Goal: Transaction & Acquisition: Purchase product/service

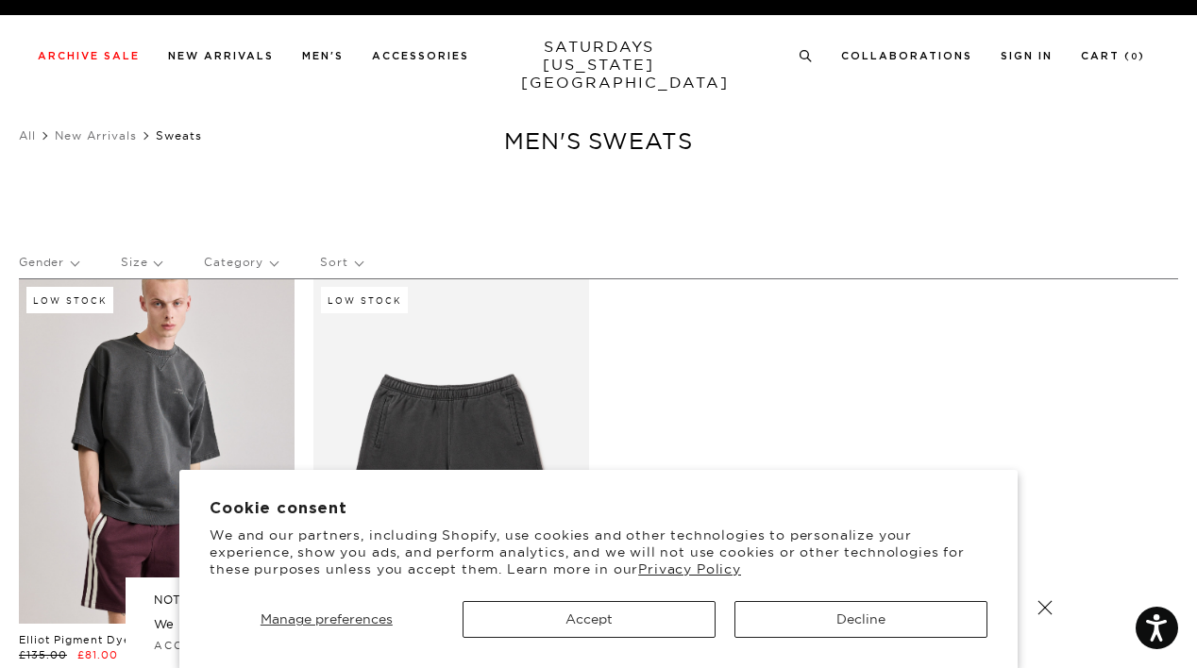
click at [834, 618] on button "Decline" at bounding box center [860, 619] width 253 height 37
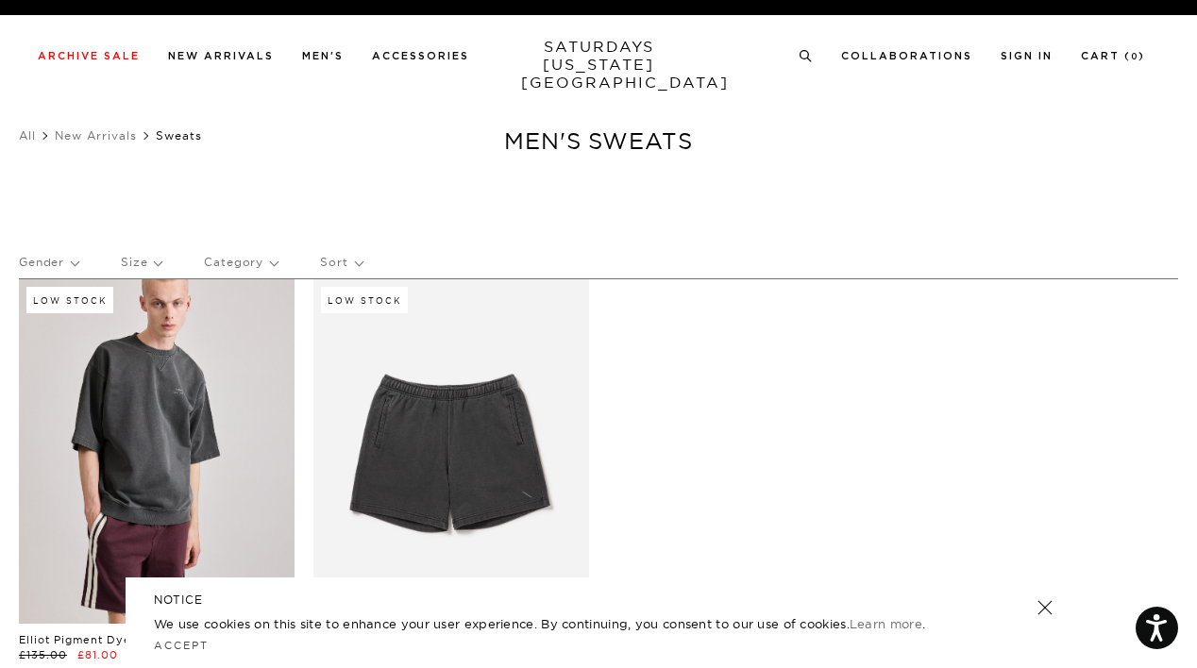
click at [592, 72] on link "SATURDAYS NEW YORK CITY" at bounding box center [599, 65] width 156 height 54
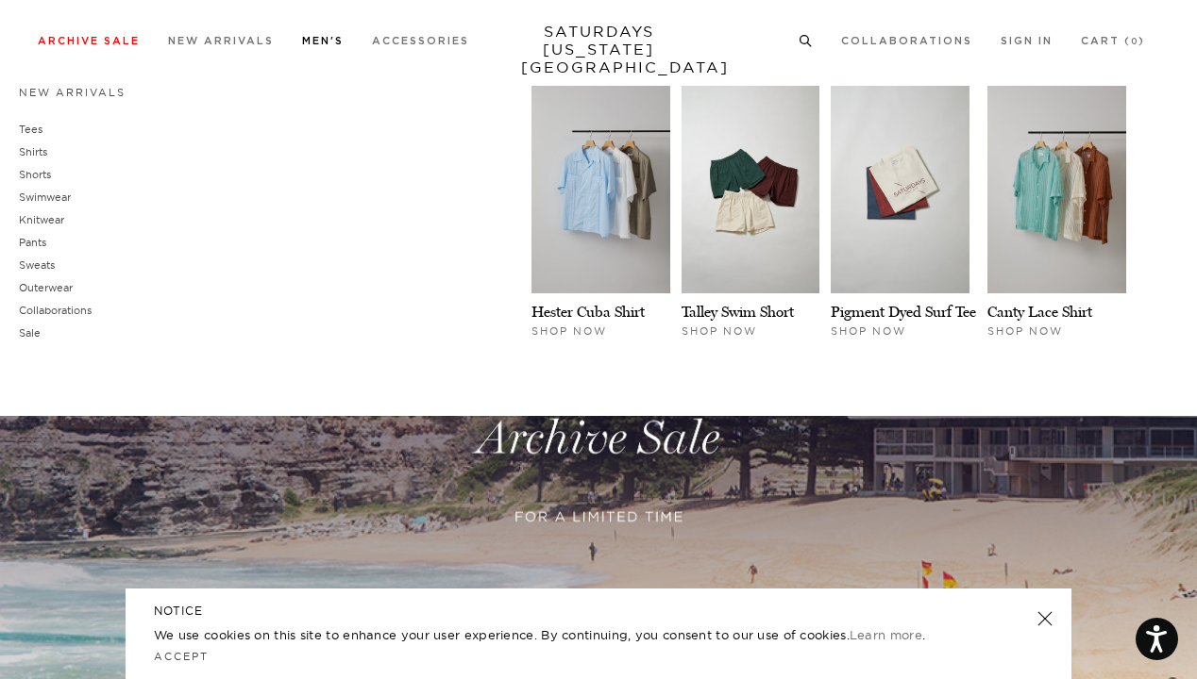
scroll to position [21, 0]
click at [36, 243] on link "Pants" at bounding box center [32, 242] width 27 height 13
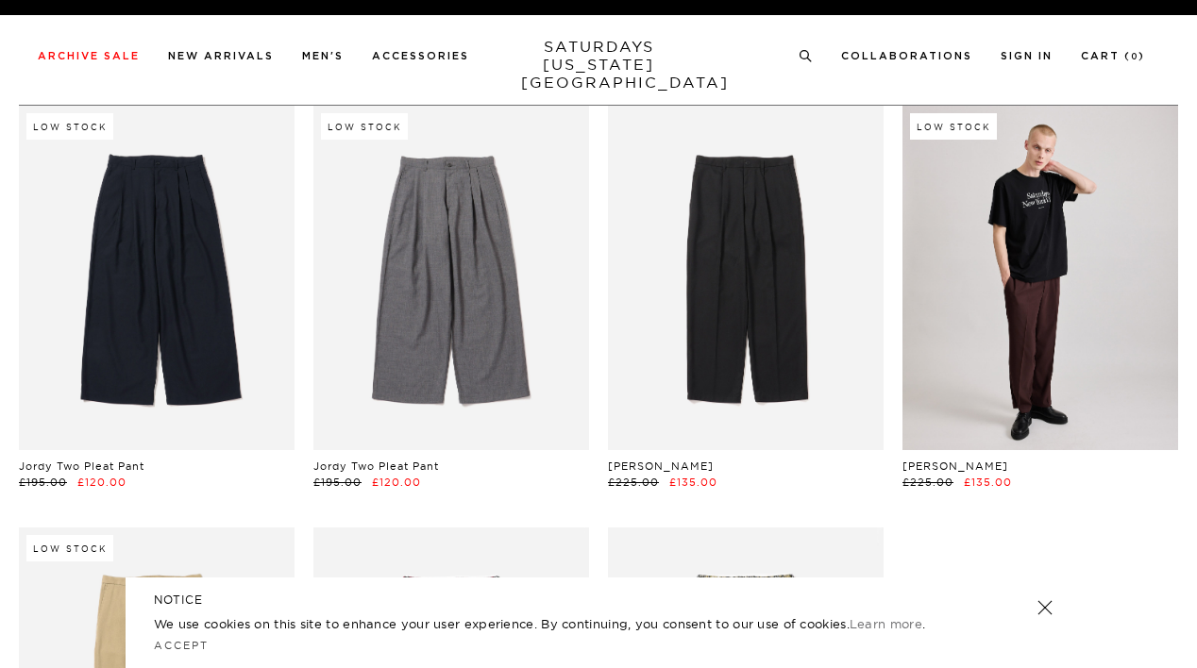
scroll to position [157, 0]
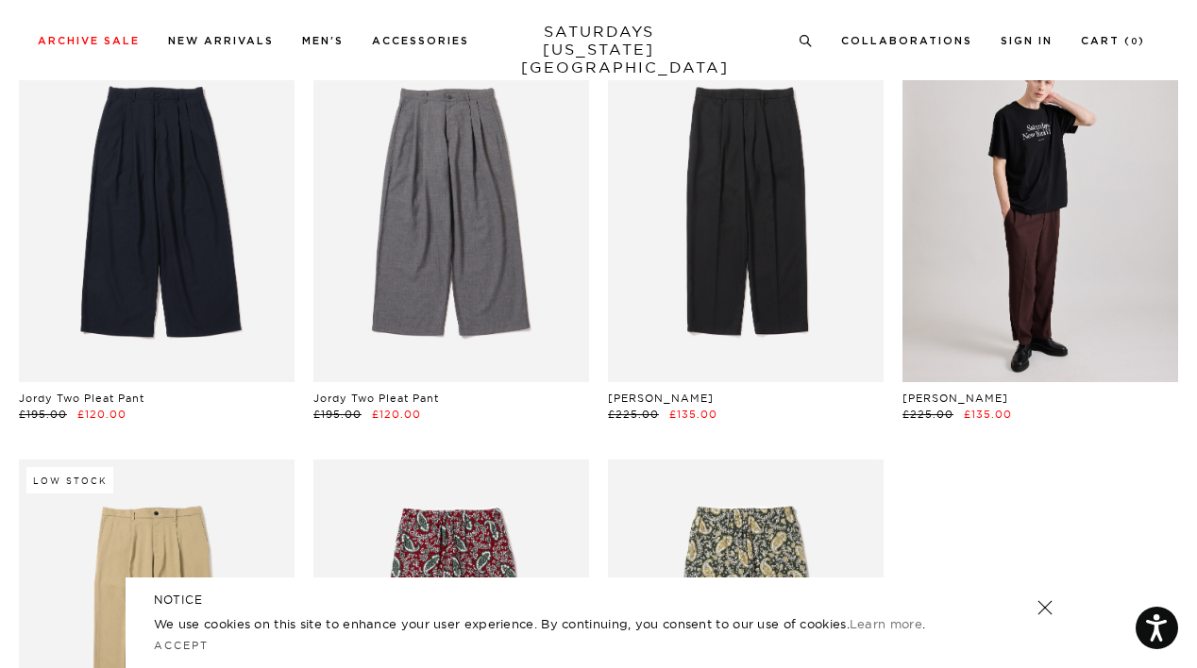
click at [1053, 624] on div "NOTICE We use cookies on this site to enhance your user experience. By continui…" at bounding box center [599, 623] width 946 height 91
click at [1046, 611] on link at bounding box center [1045, 608] width 26 height 26
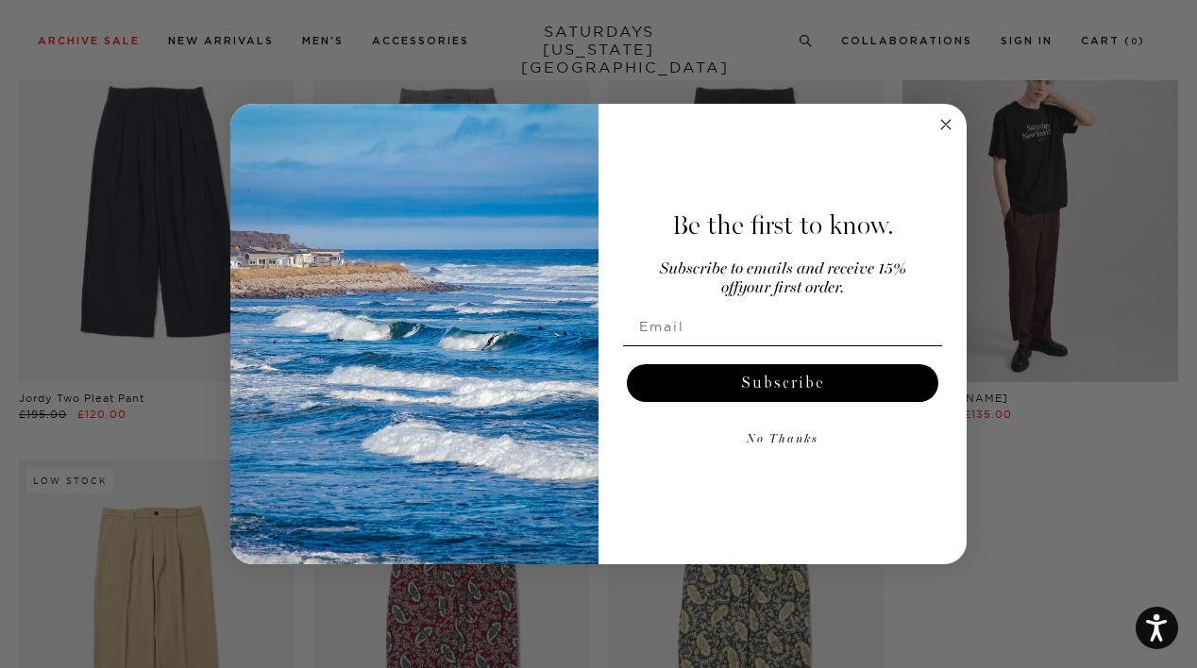
click at [945, 126] on icon "Close dialog" at bounding box center [945, 124] width 9 height 9
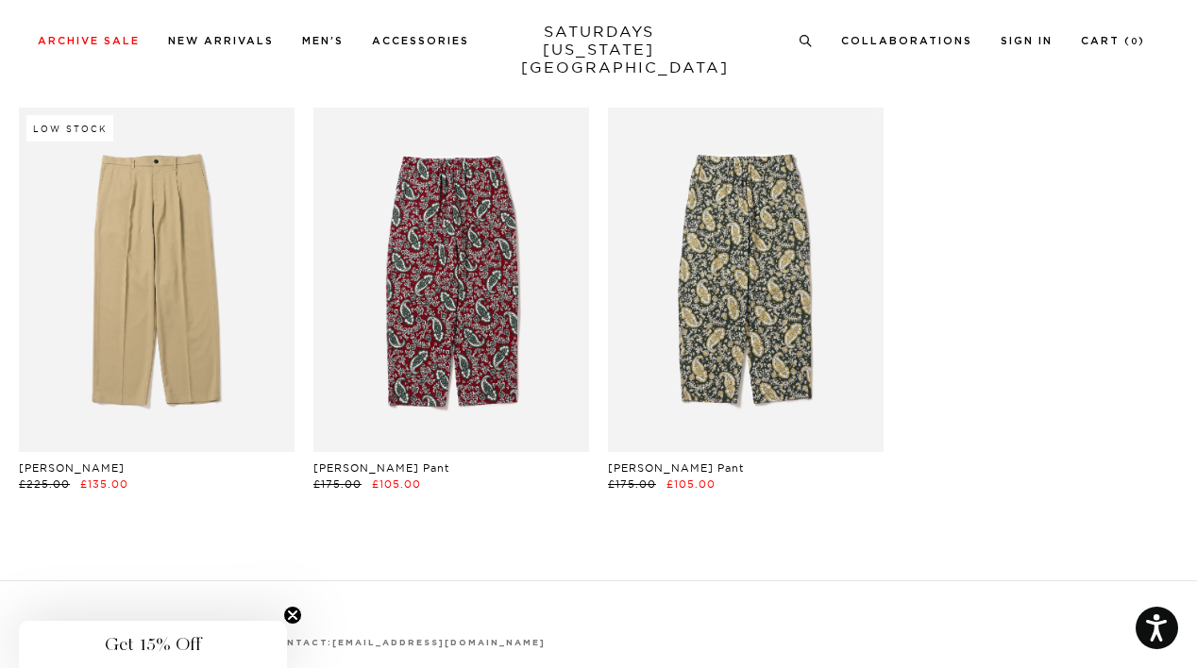
scroll to position [460, 0]
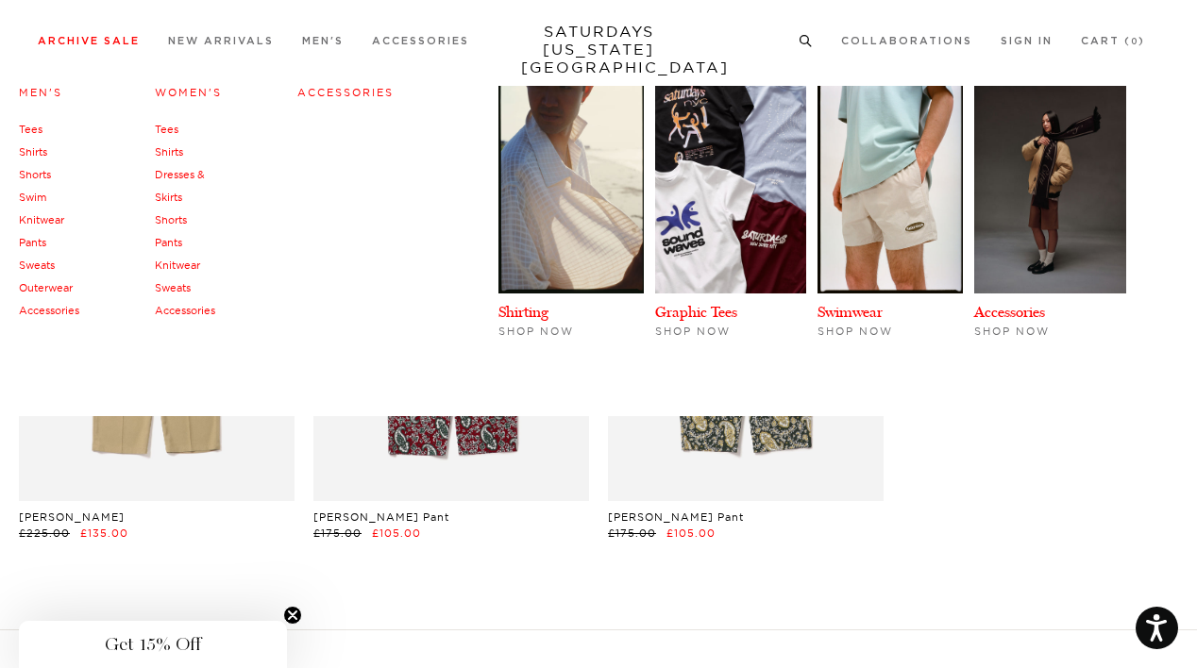
click at [165, 243] on link "Pants" at bounding box center [168, 242] width 27 height 13
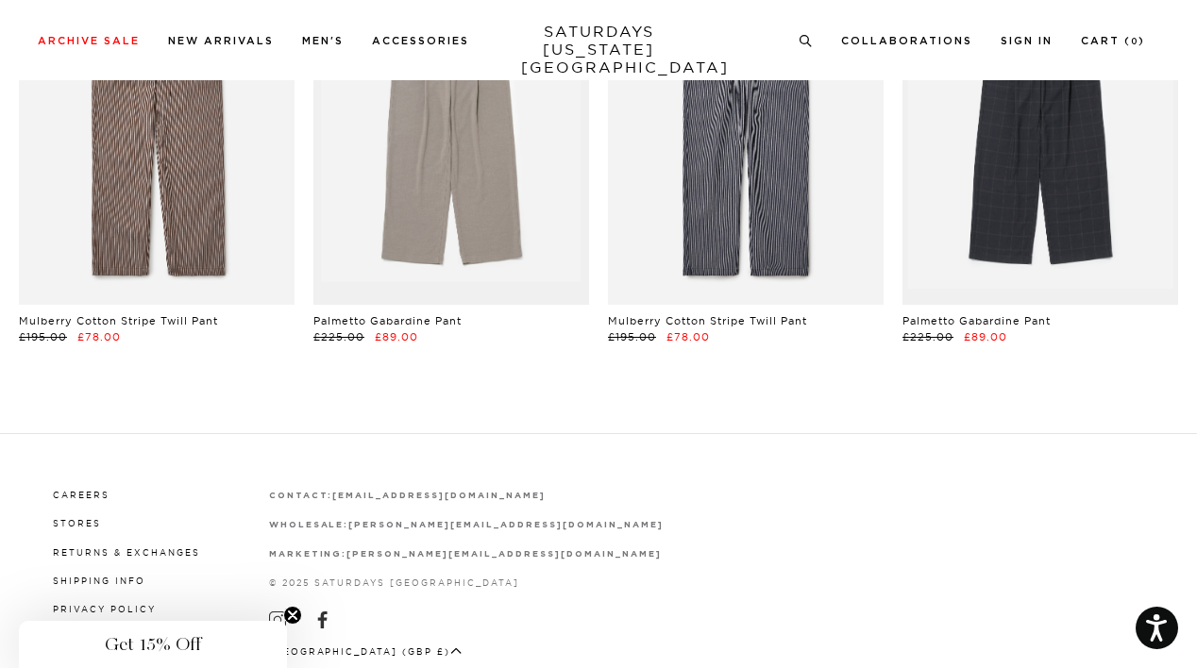
scroll to position [8, 0]
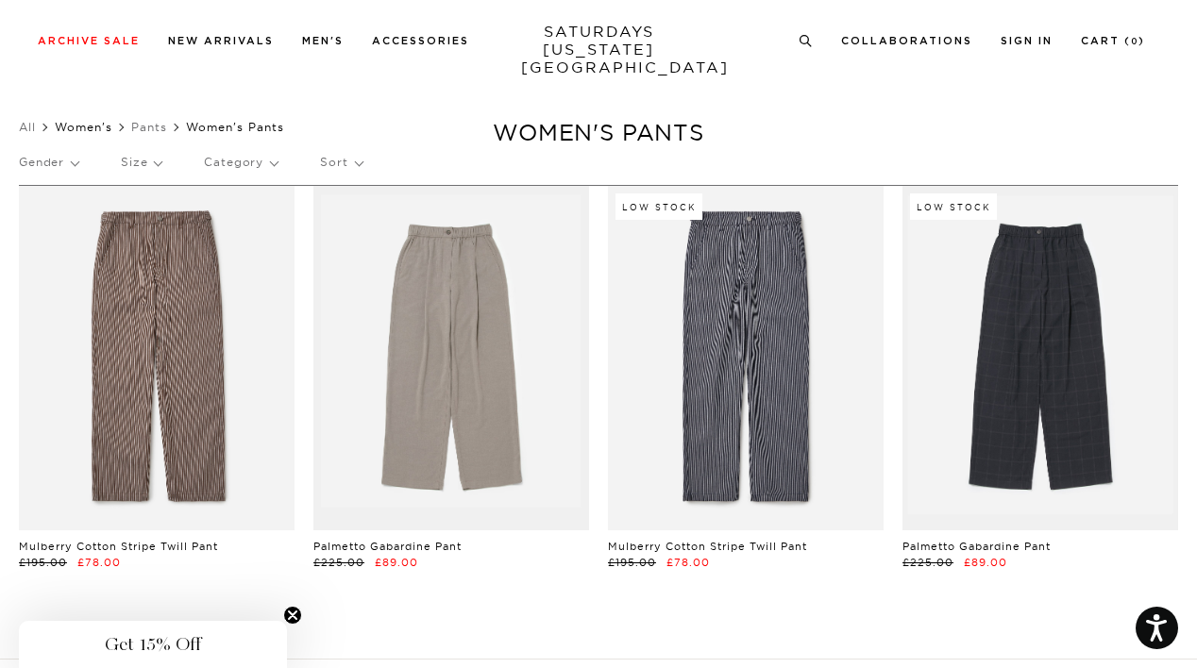
click at [88, 127] on link "Women's" at bounding box center [84, 127] width 58 height 14
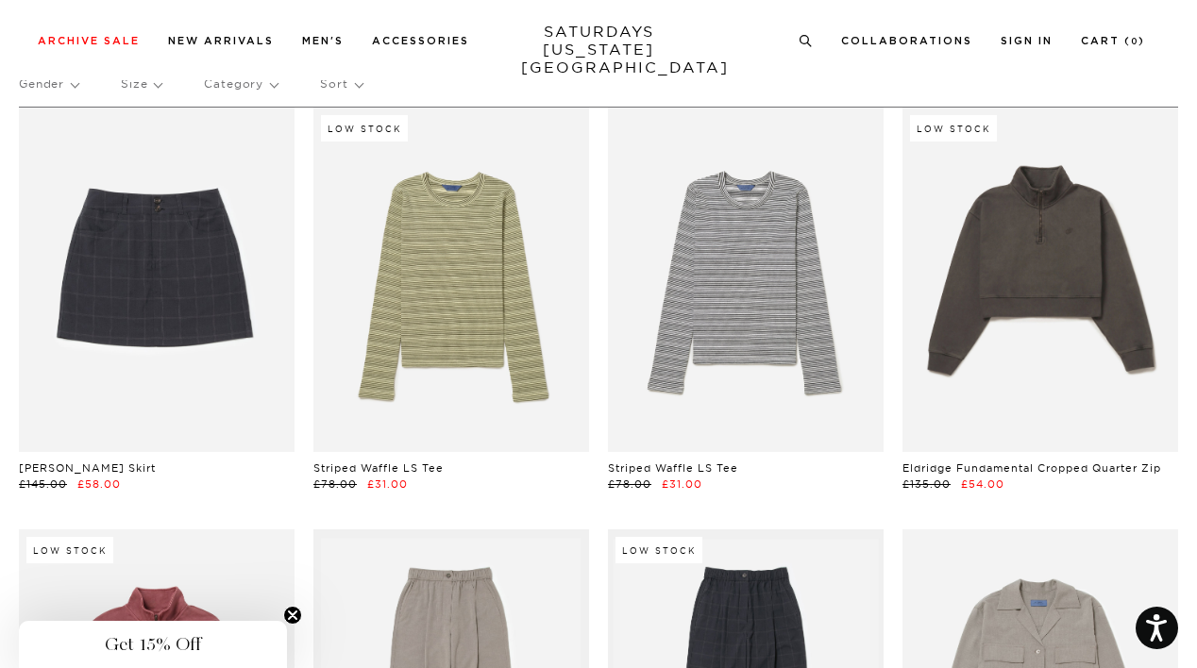
scroll to position [88, 0]
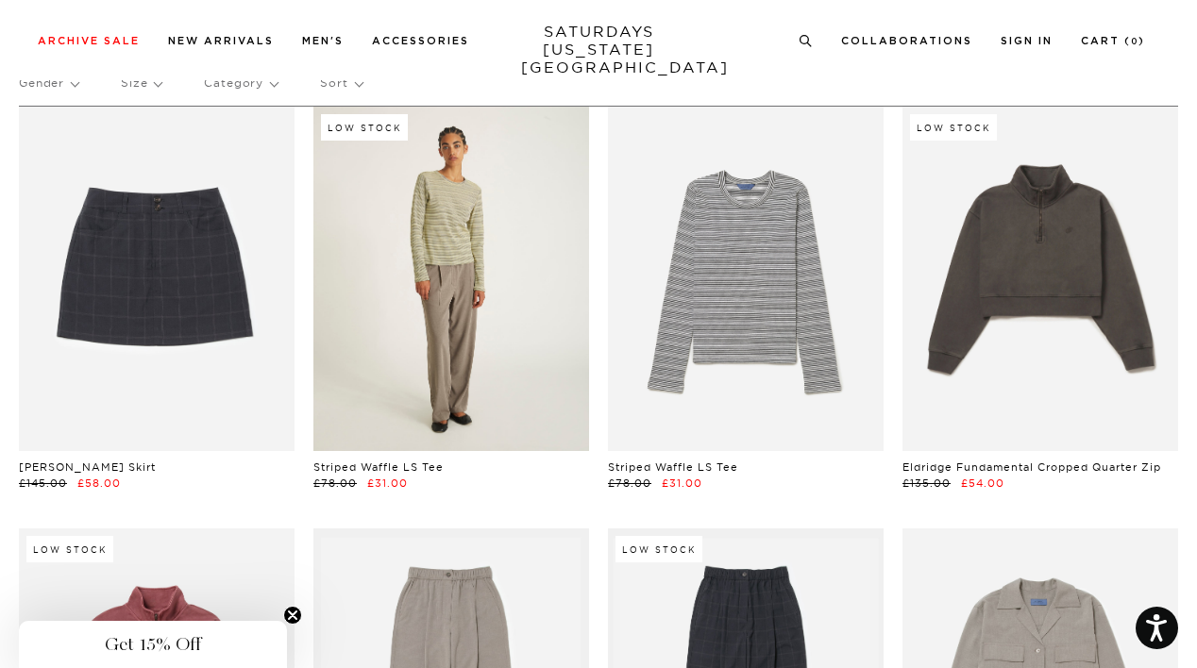
click at [485, 379] on link at bounding box center [451, 279] width 276 height 344
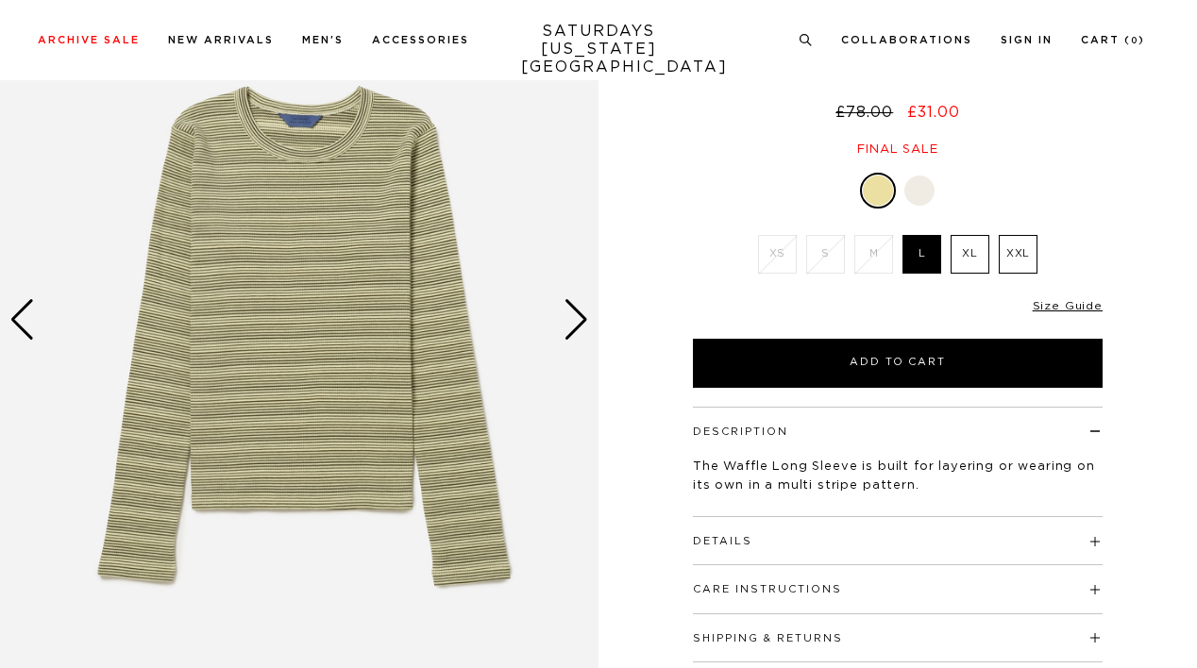
scroll to position [165, 0]
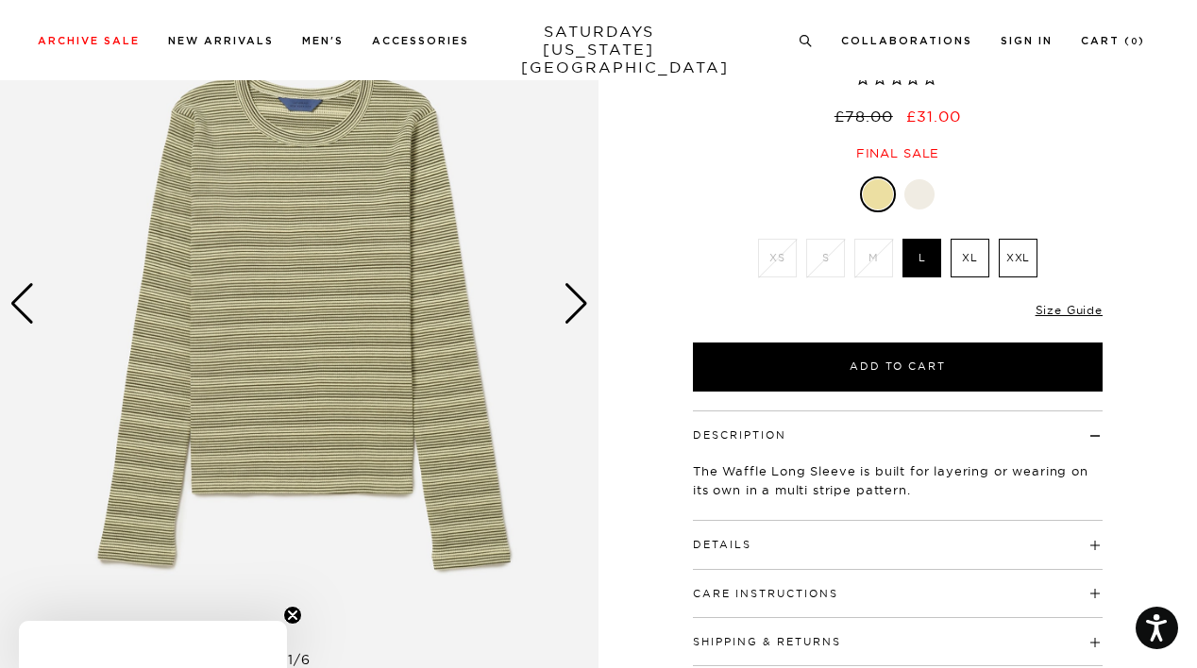
click at [549, 315] on img at bounding box center [299, 304] width 598 height 748
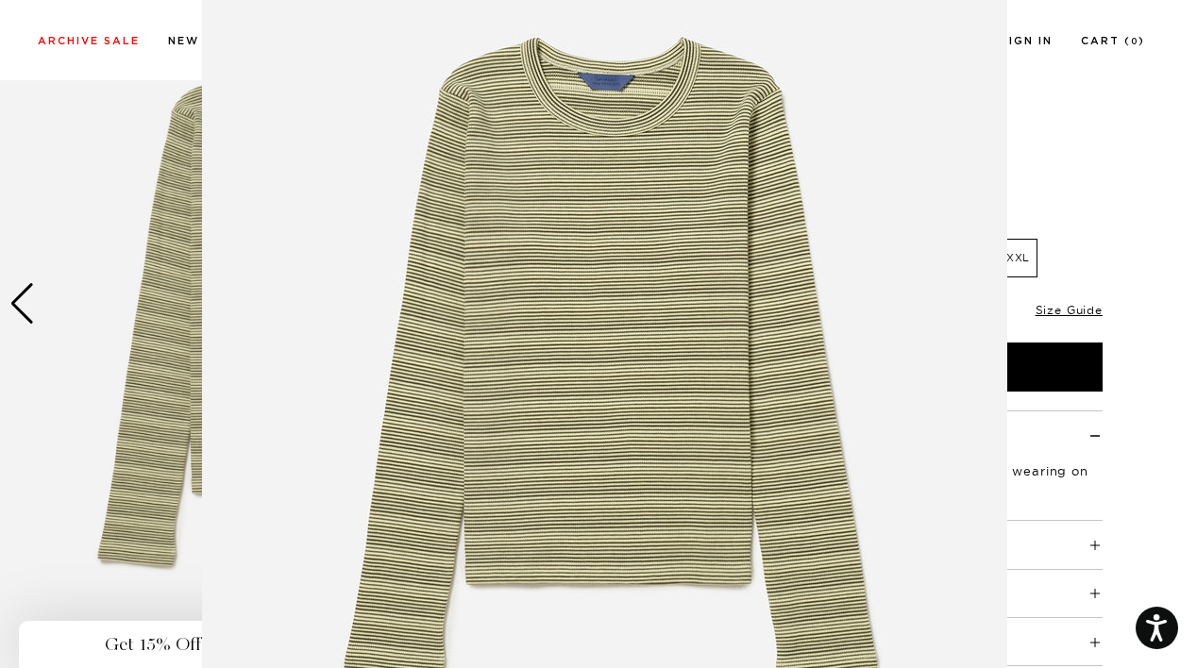
click at [566, 315] on img at bounding box center [604, 340] width 805 height 966
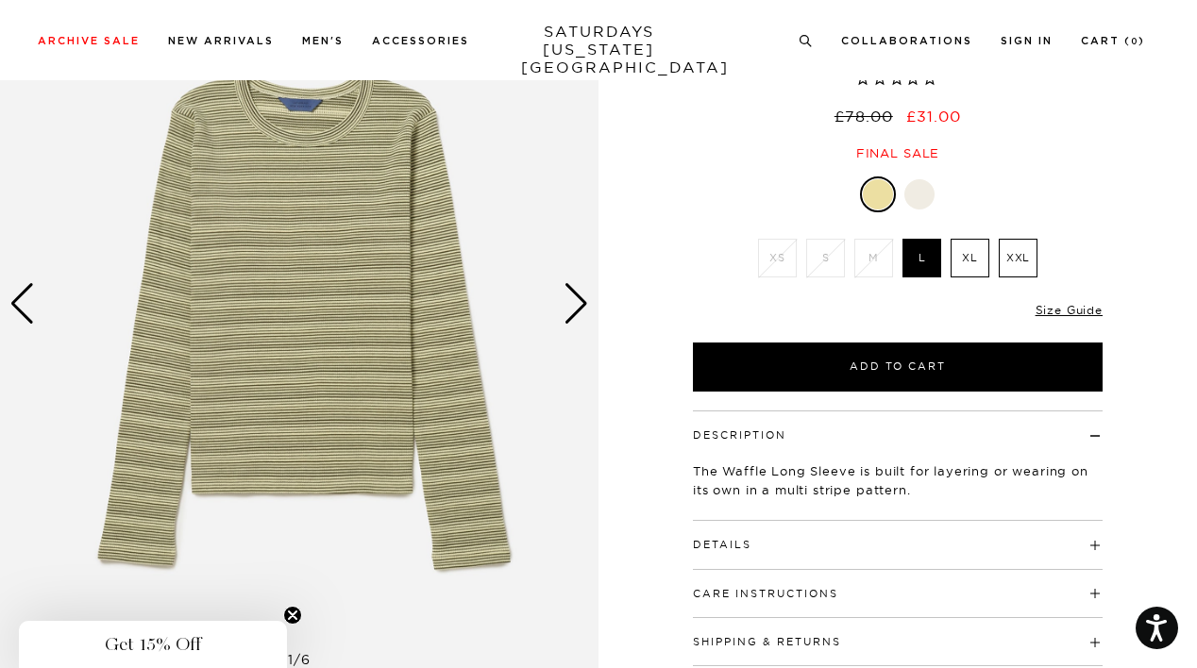
click at [567, 312] on div "Next slide" at bounding box center [575, 304] width 25 height 42
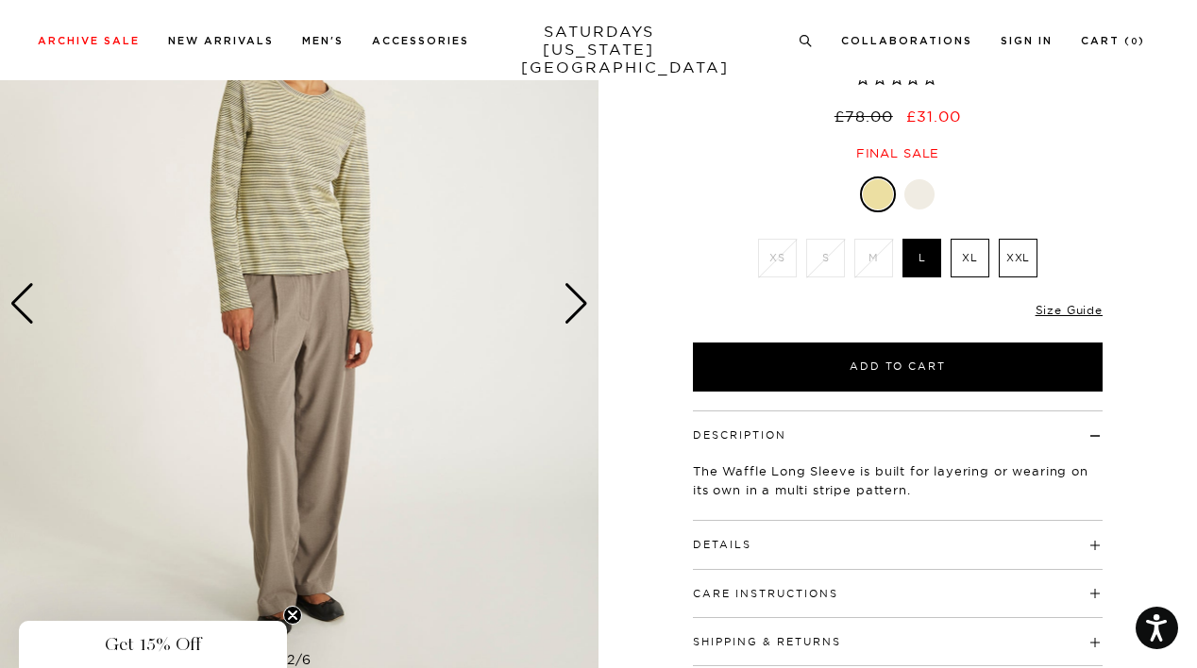
click at [567, 312] on div "Next slide" at bounding box center [575, 304] width 25 height 42
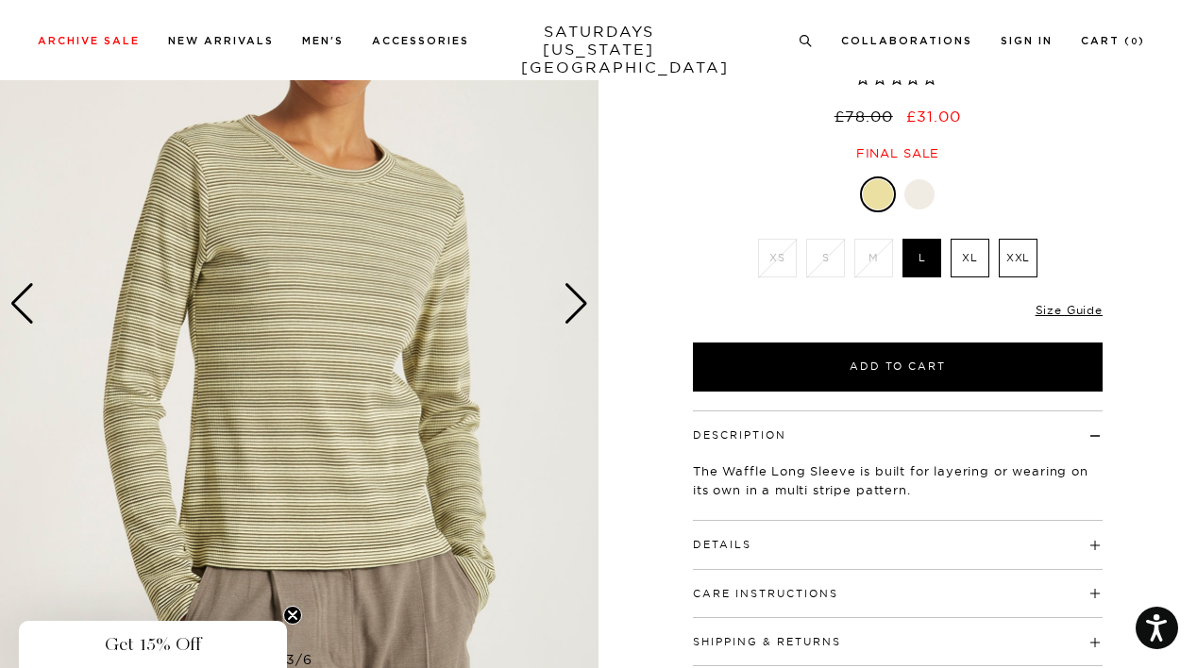
click at [928, 183] on div at bounding box center [919, 194] width 30 height 30
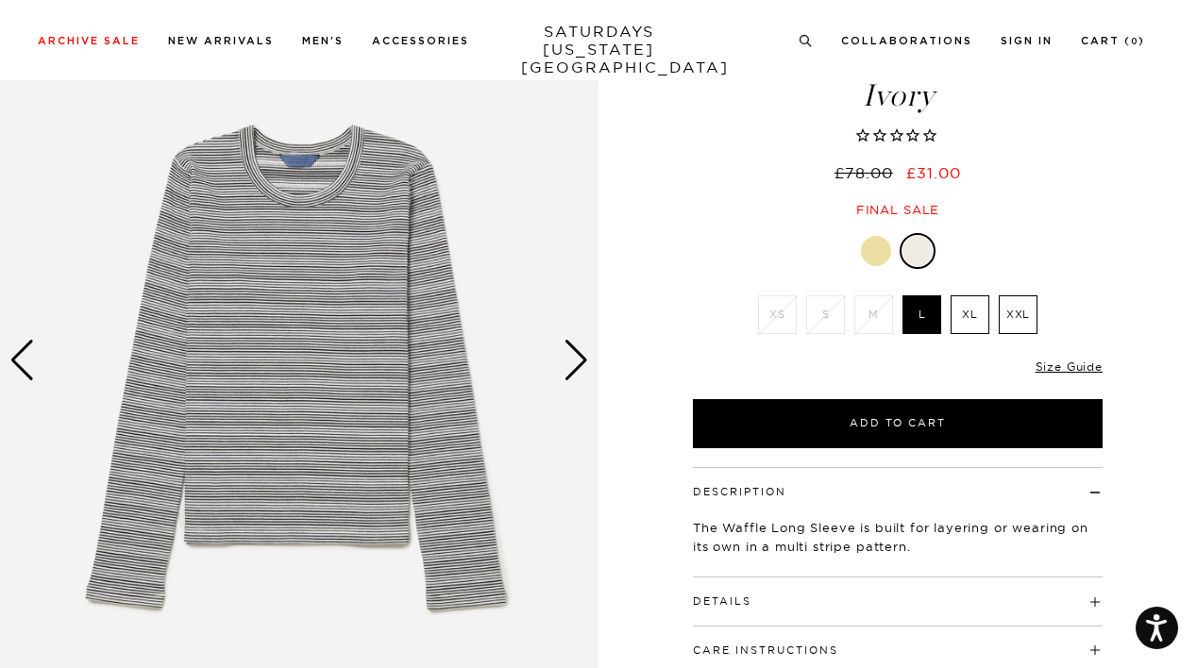
scroll to position [129, 0]
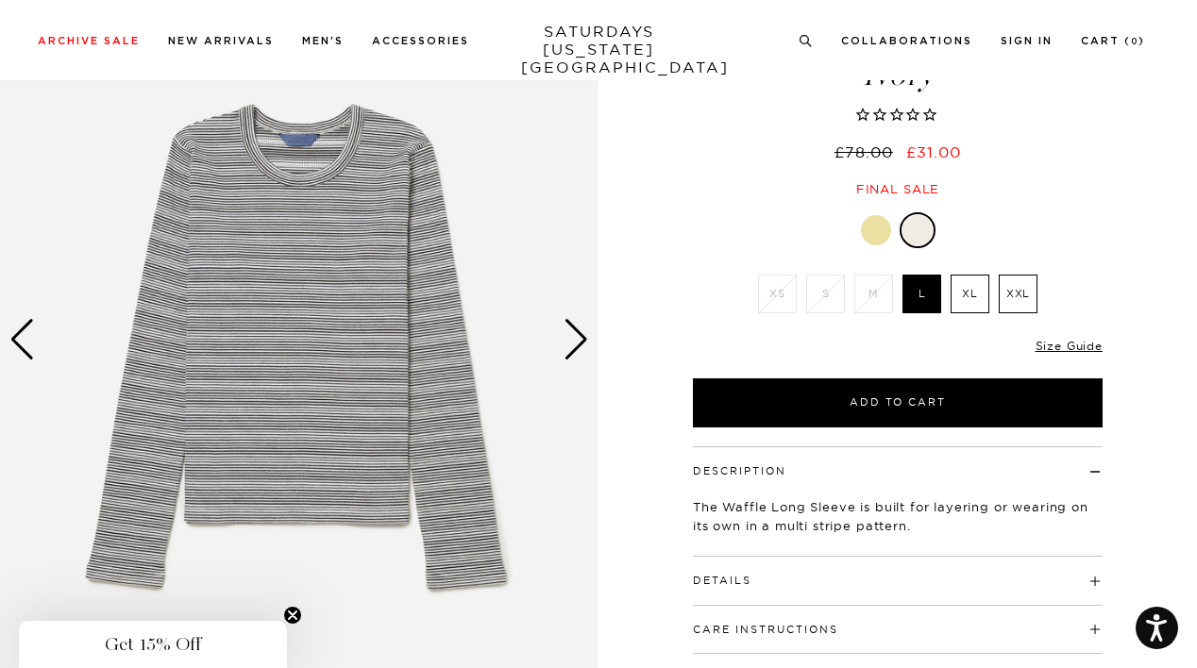
click at [868, 227] on div at bounding box center [876, 230] width 30 height 30
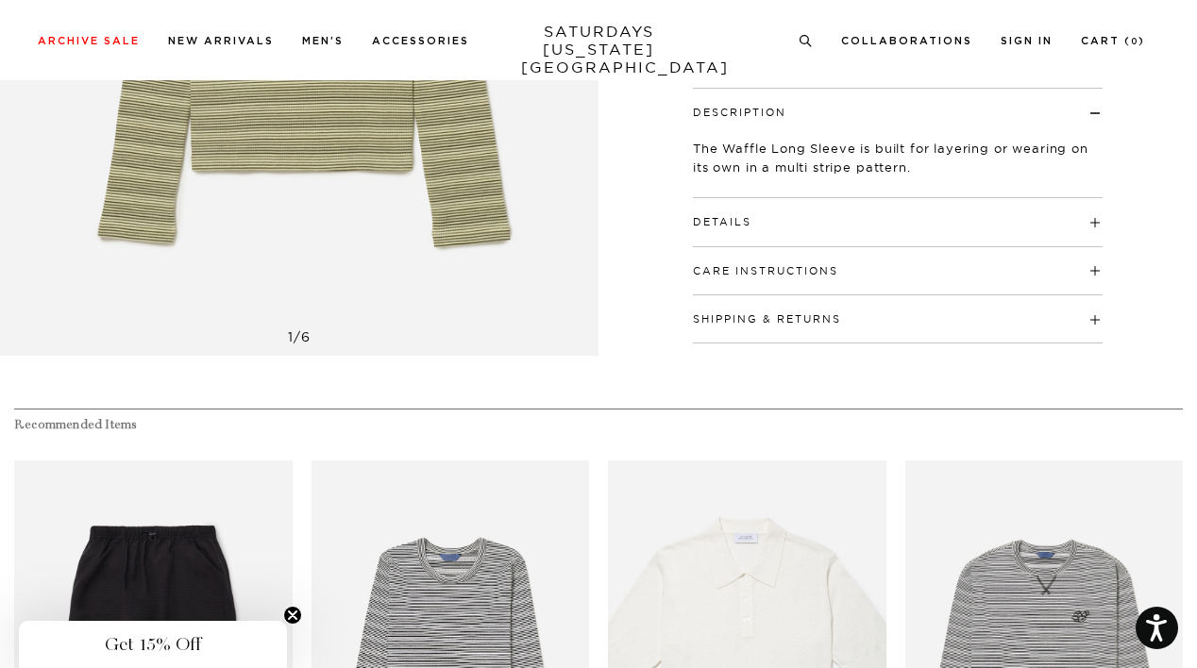
scroll to position [915, 0]
